Goal: Transaction & Acquisition: Purchase product/service

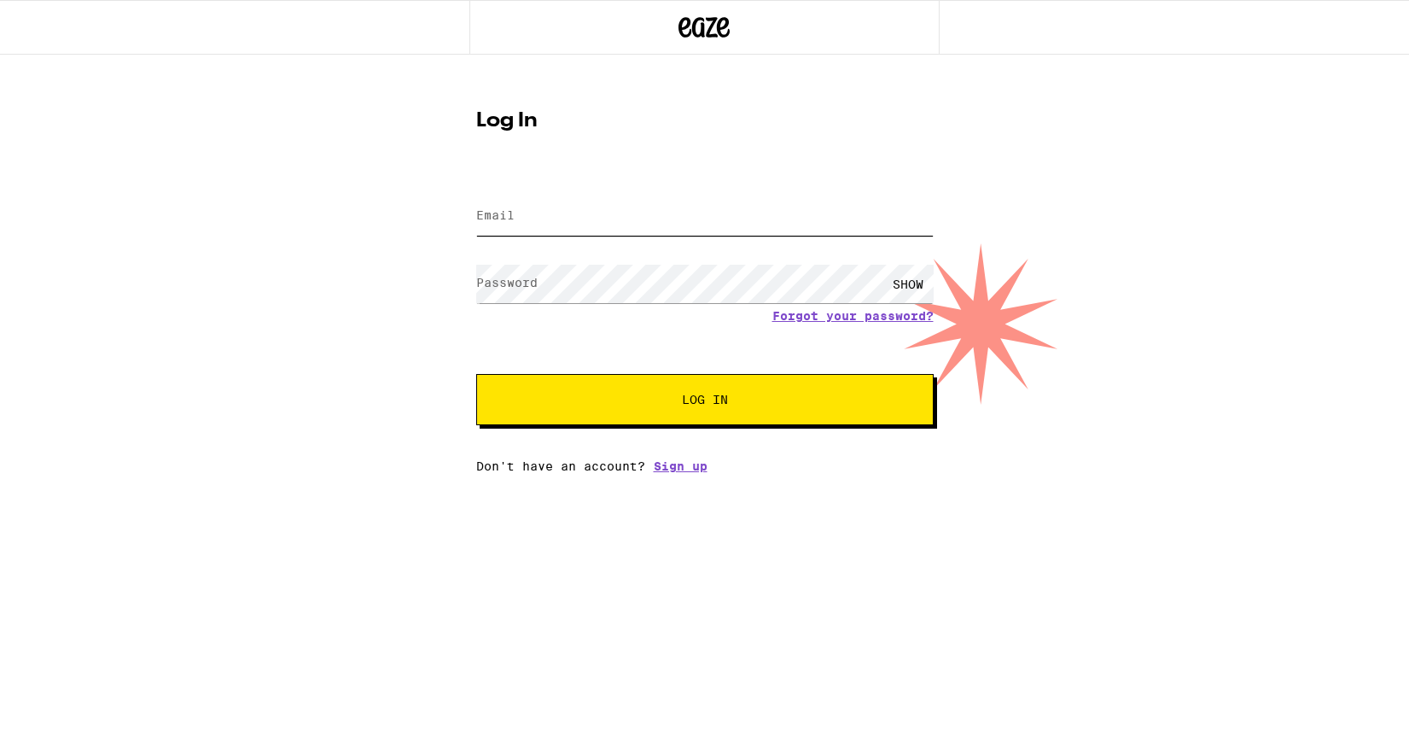
type input "[EMAIL_ADDRESS][DOMAIN_NAME]"
click at [704, 401] on button "Log In" at bounding box center [705, 399] width 458 height 51
